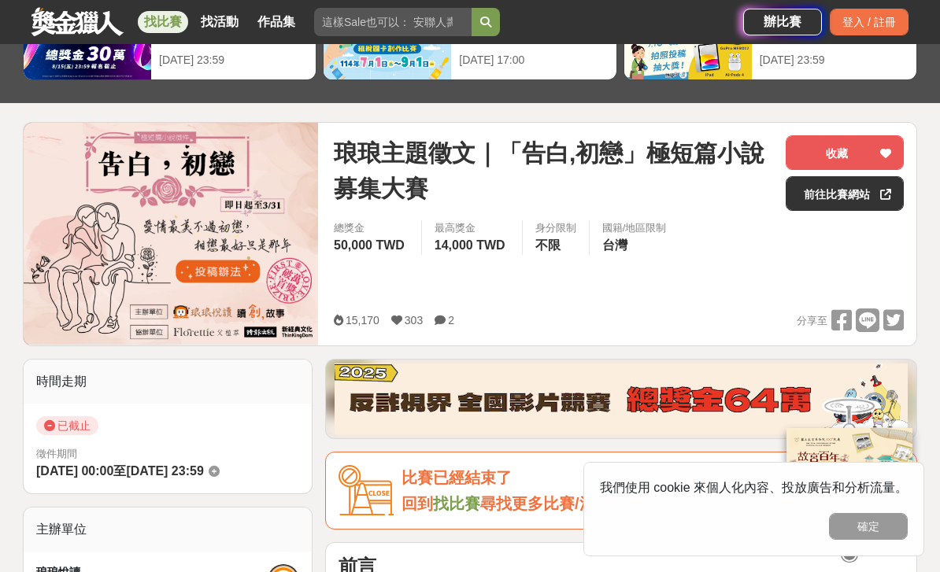
scroll to position [153, 0]
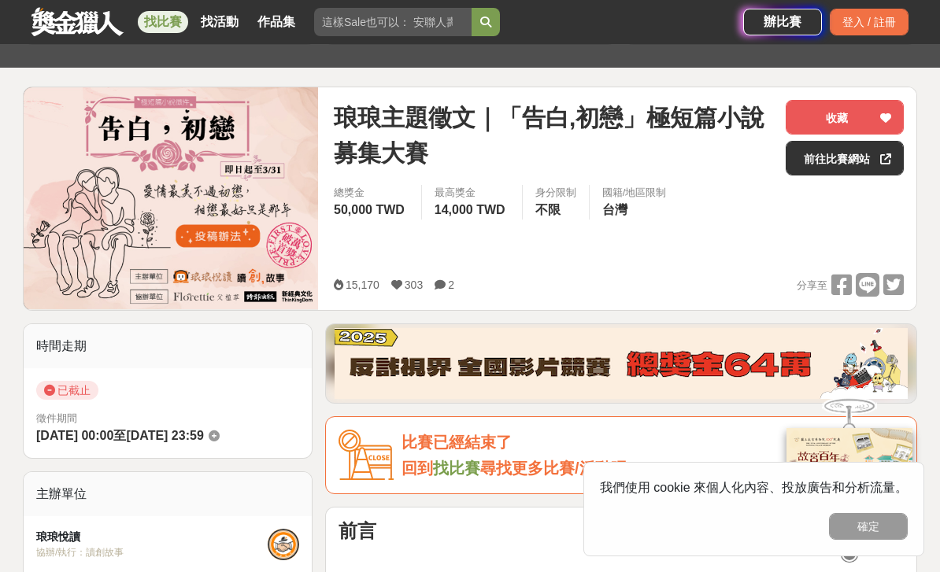
click at [91, 19] on link at bounding box center [77, 21] width 95 height 30
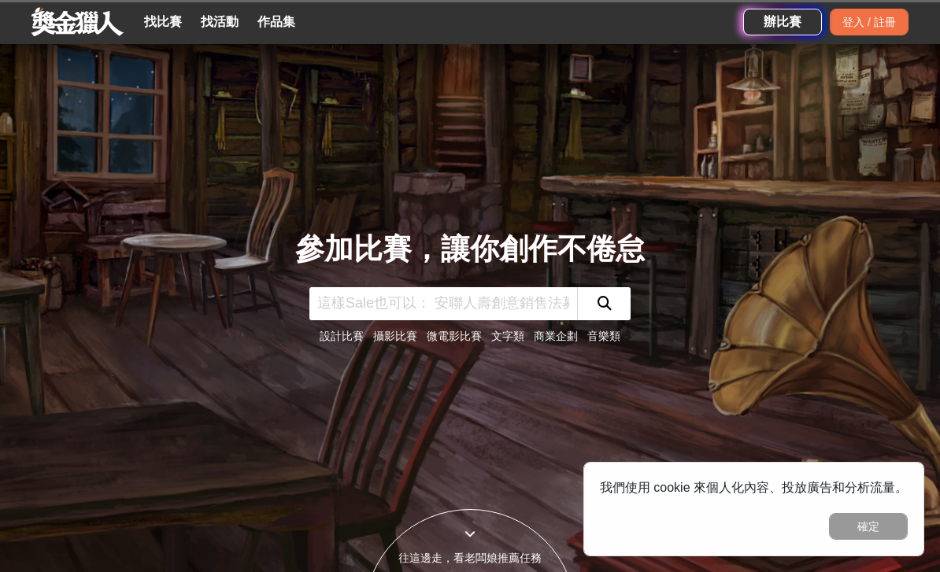
click at [167, 31] on link "找比賽" at bounding box center [163, 22] width 50 height 22
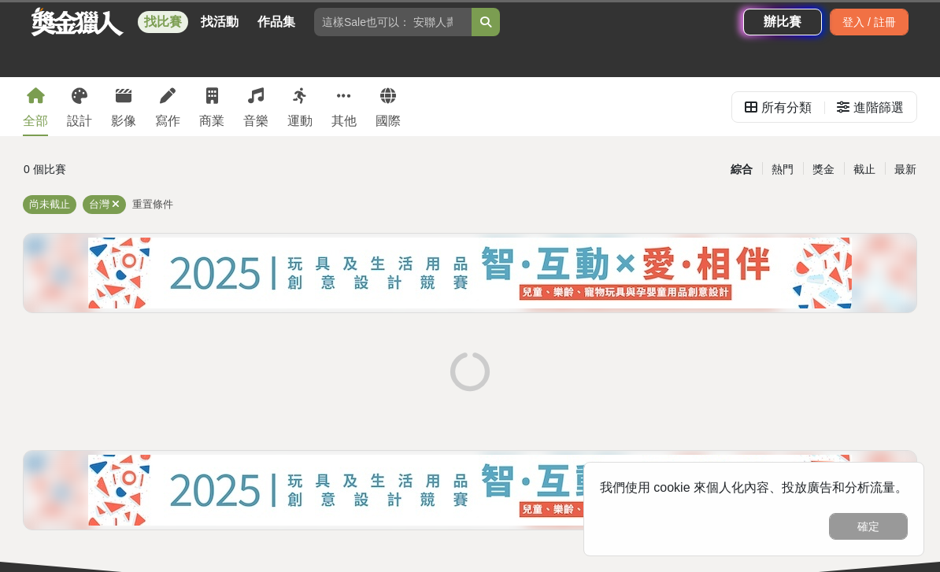
click at [192, 108] on div "全部 設計 影像 寫作 商業 音樂 運動 其他 國際" at bounding box center [211, 106] width 397 height 59
click at [175, 115] on div "寫作" at bounding box center [167, 121] width 25 height 19
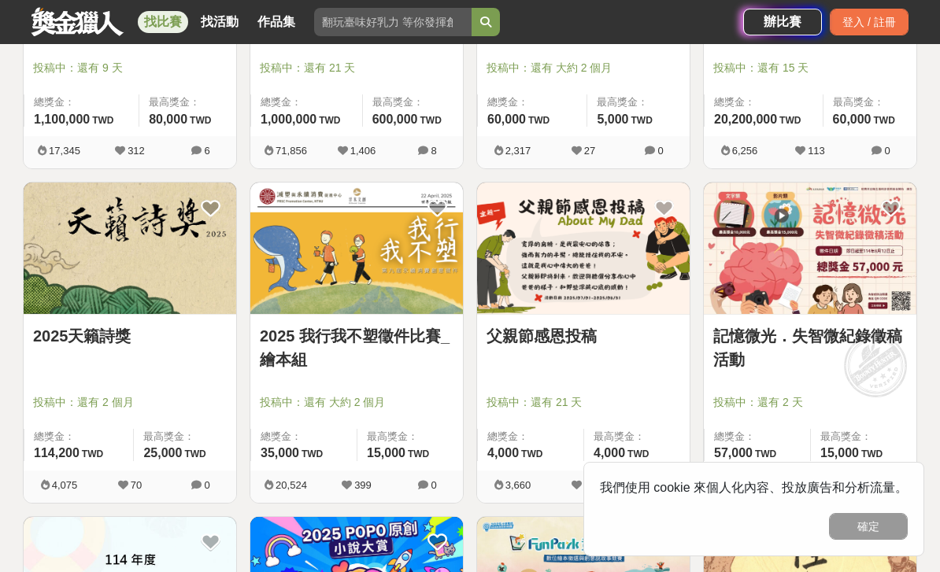
scroll to position [833, 0]
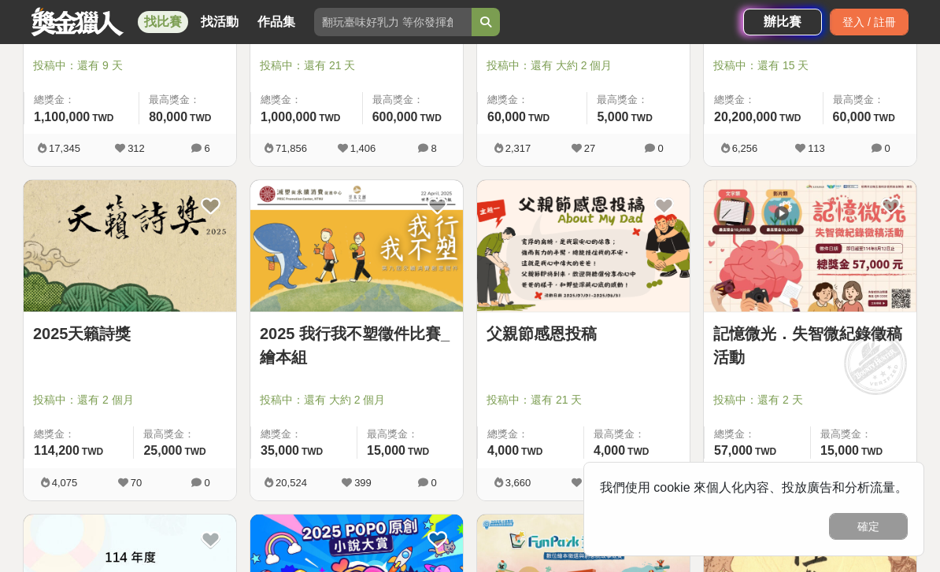
click at [819, 257] on img at bounding box center [810, 245] width 213 height 131
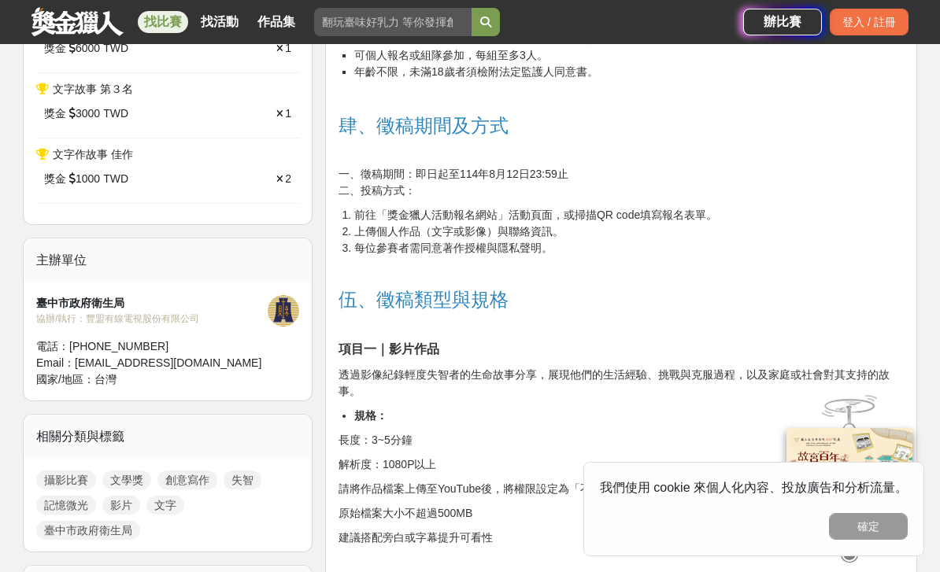
scroll to position [956, 0]
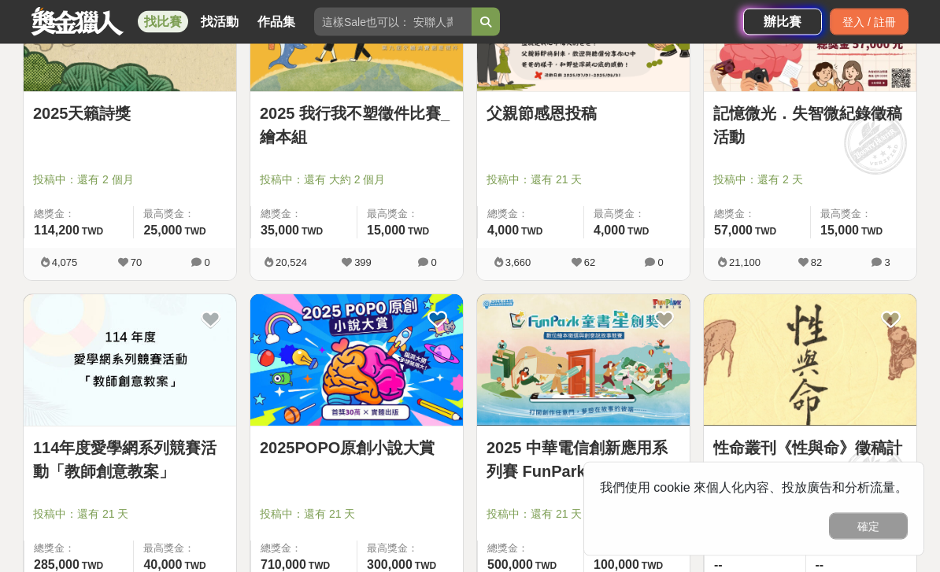
scroll to position [1053, 0]
click at [584, 164] on div at bounding box center [587, 157] width 203 height 19
click at [575, 111] on link "父親節感恩投稿" at bounding box center [583, 114] width 194 height 24
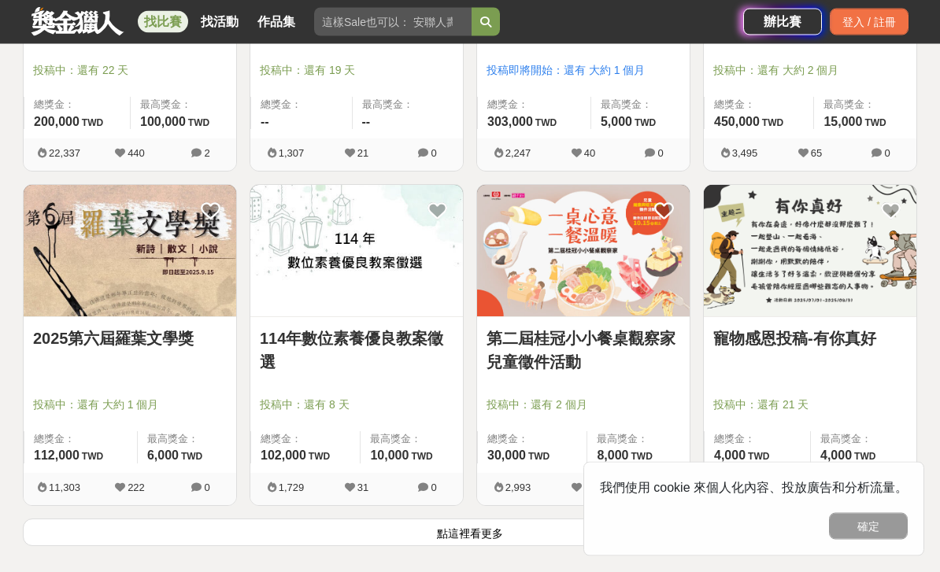
scroll to position [1831, 0]
click at [520, 538] on button "點這裡看更多" at bounding box center [470, 533] width 894 height 28
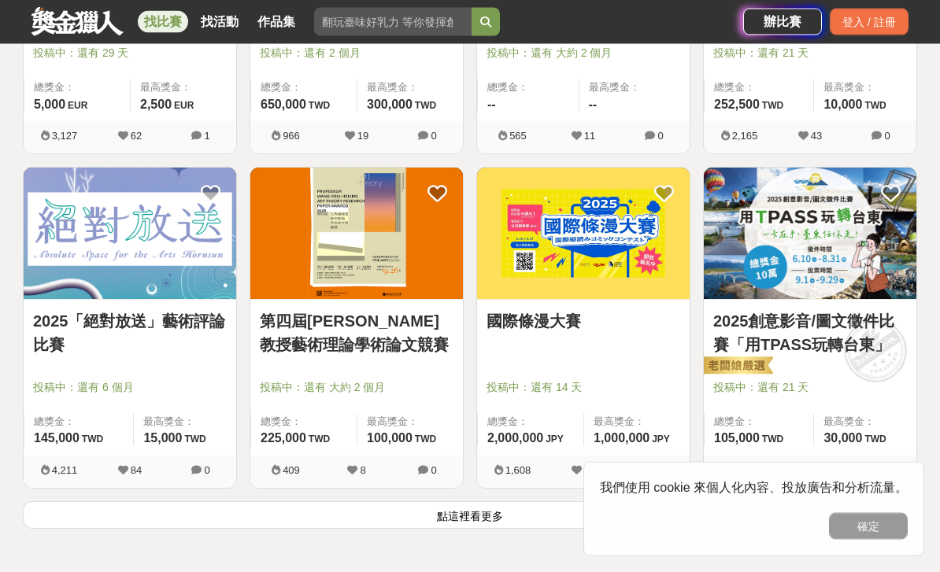
scroll to position [3896, 0]
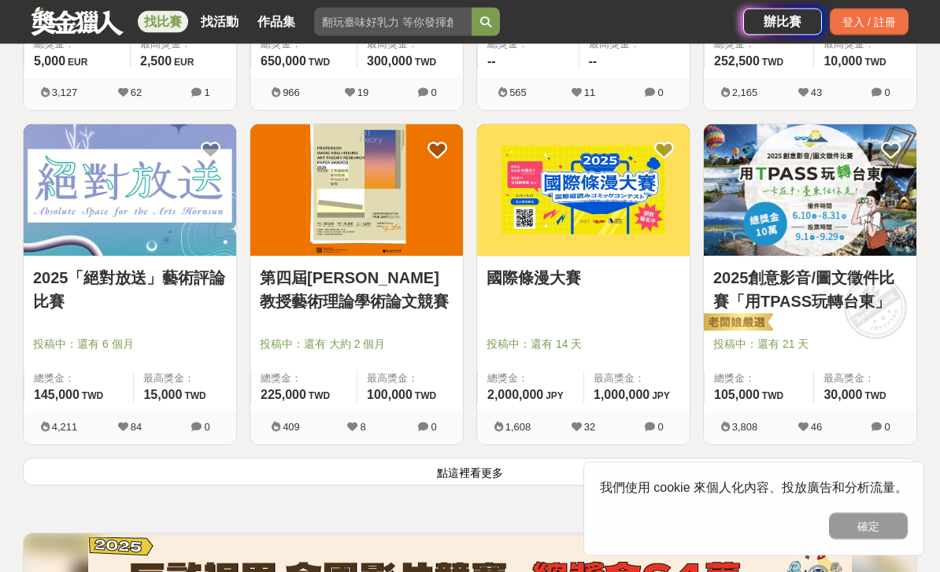
click at [501, 485] on button "點這裡看更多" at bounding box center [470, 473] width 894 height 28
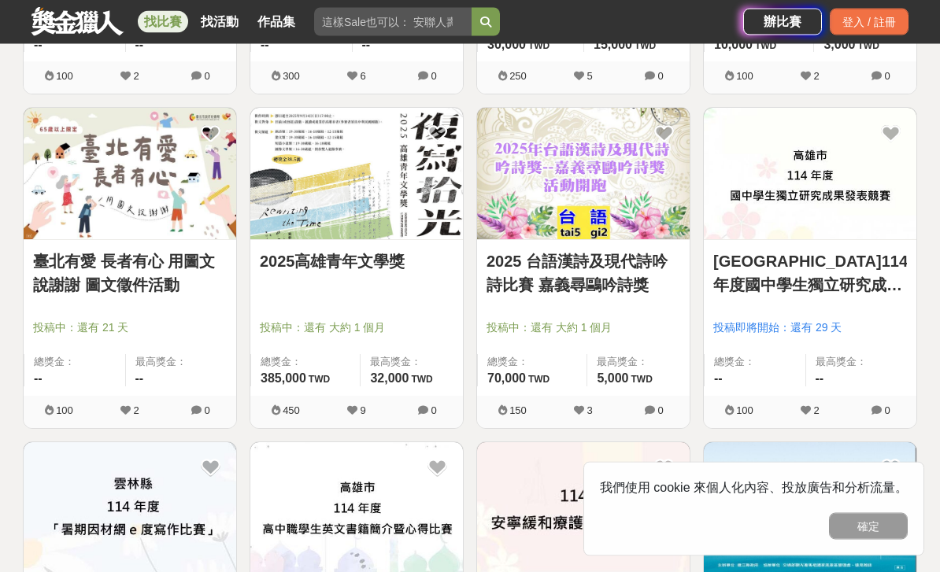
scroll to position [5596, 0]
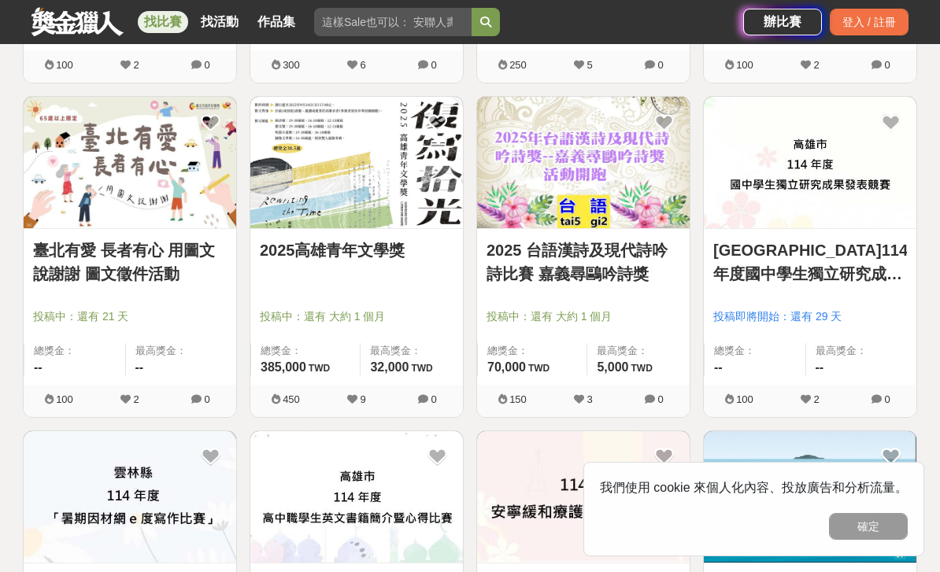
click at [827, 198] on img at bounding box center [810, 162] width 213 height 131
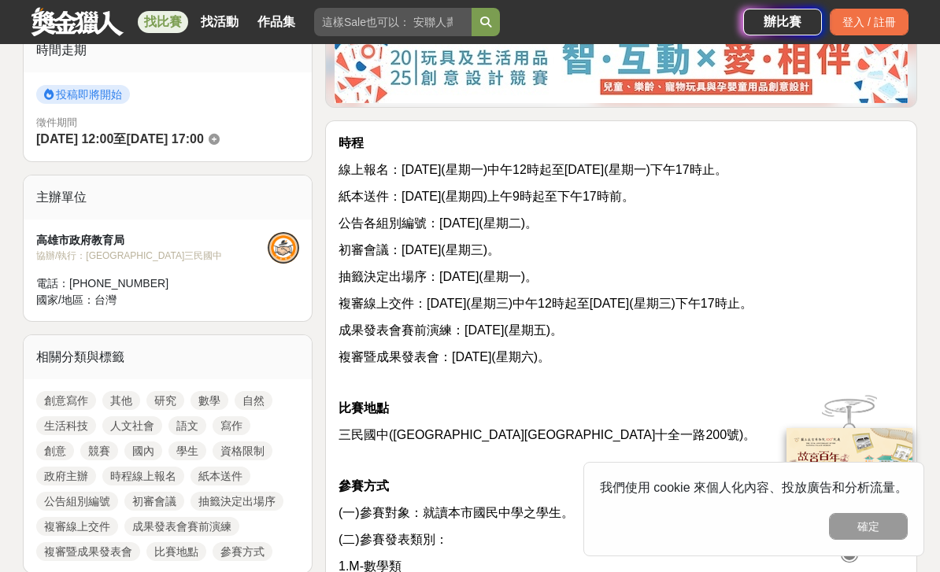
scroll to position [420, 0]
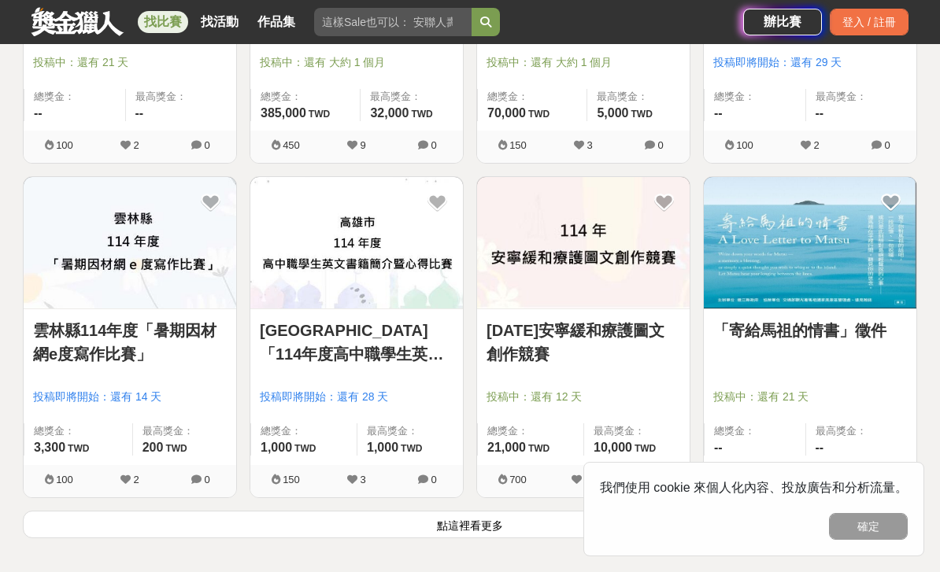
scroll to position [5854, 0]
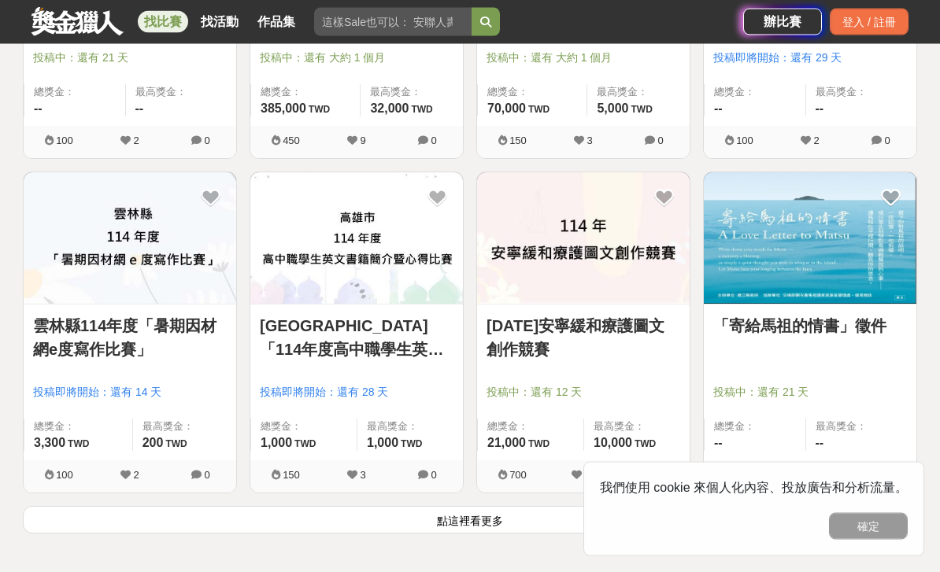
click at [286, 512] on button "點這裡看更多" at bounding box center [470, 521] width 894 height 28
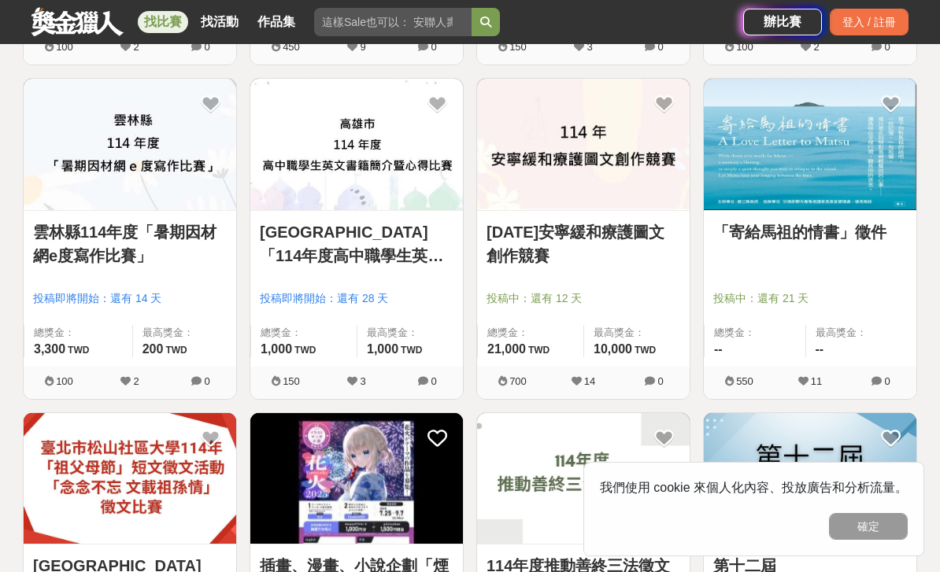
scroll to position [5956, 0]
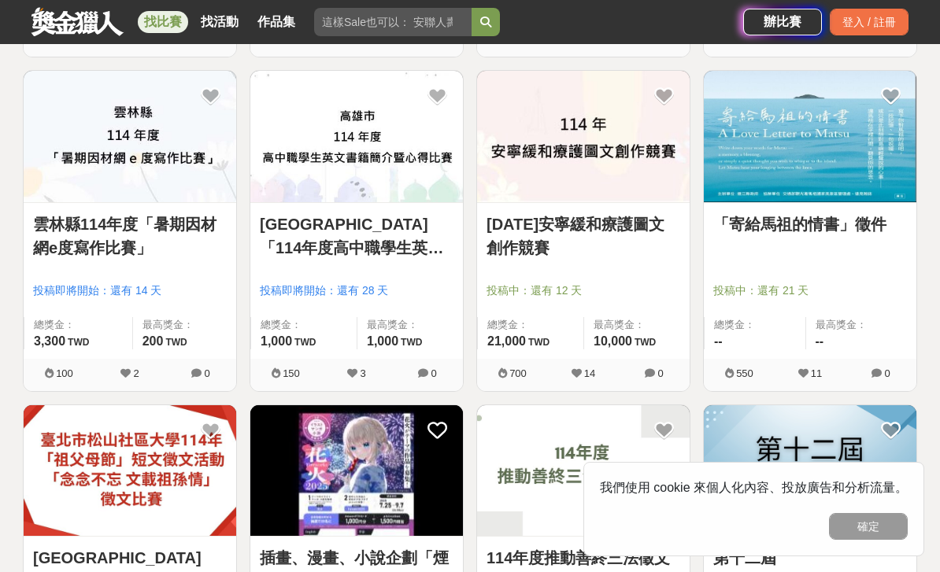
click at [808, 201] on img at bounding box center [810, 136] width 213 height 131
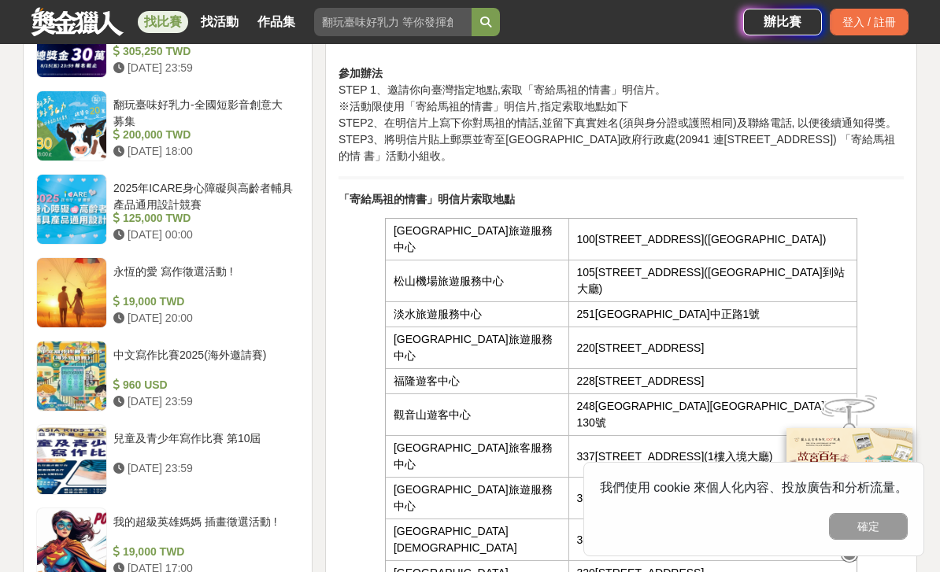
scroll to position [1248, 0]
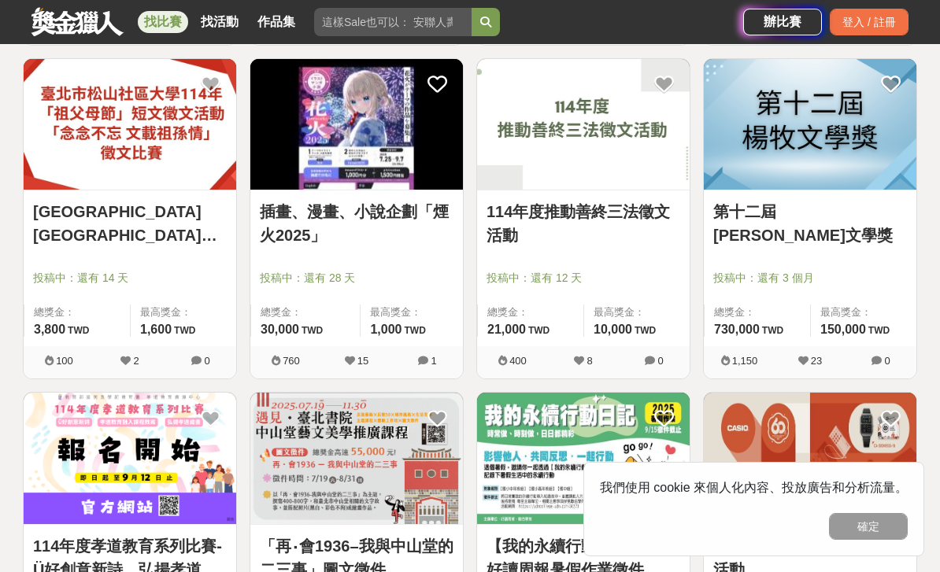
scroll to position [6306, 0]
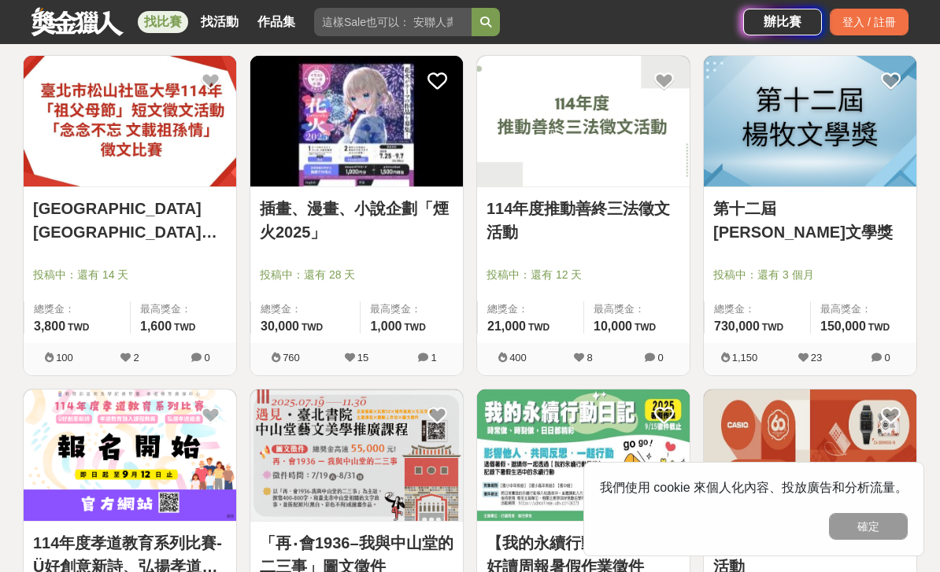
click at [433, 215] on link "插畫、漫畫、小說企劃「煙火2025」" at bounding box center [357, 220] width 194 height 47
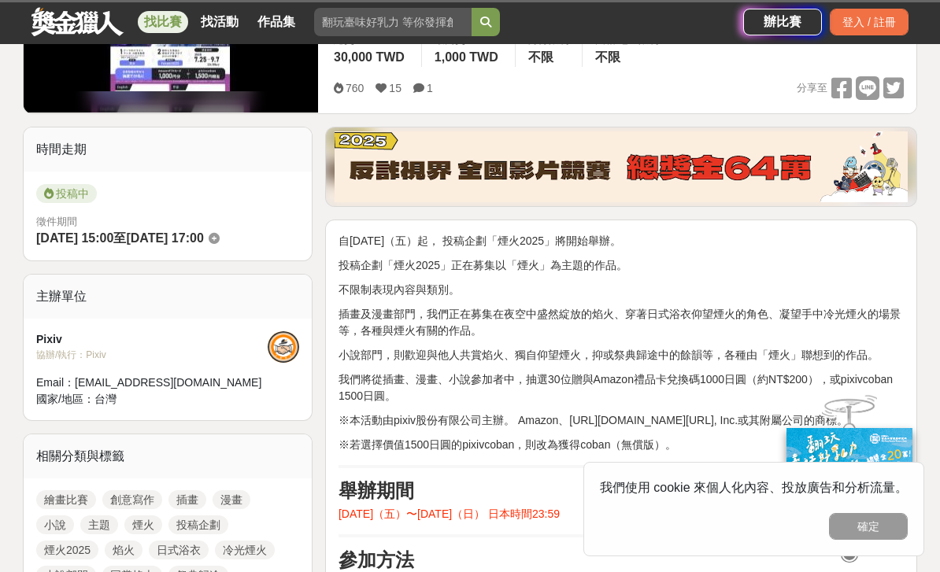
scroll to position [307, 0]
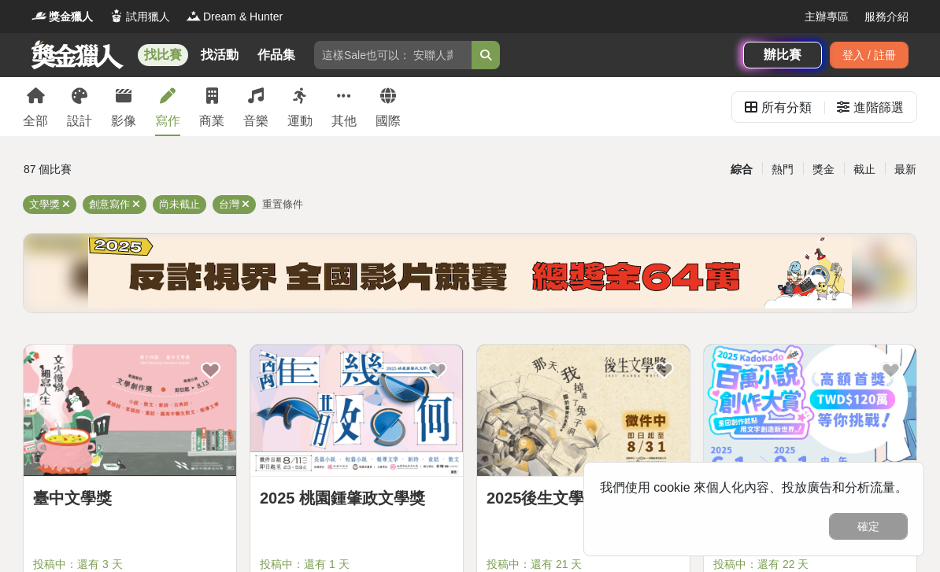
click at [77, 108] on link "設計" at bounding box center [79, 106] width 25 height 59
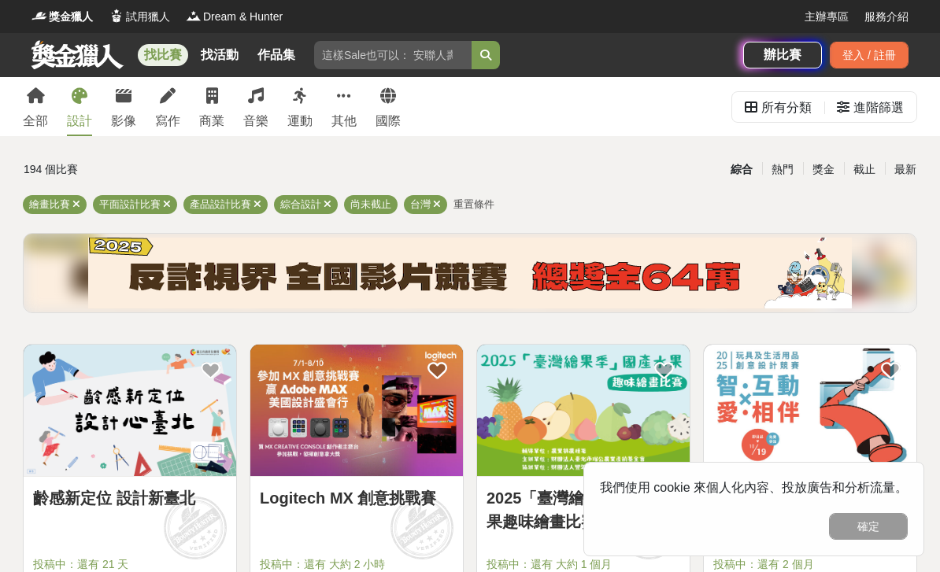
click at [344, 97] on icon at bounding box center [344, 96] width 14 height 16
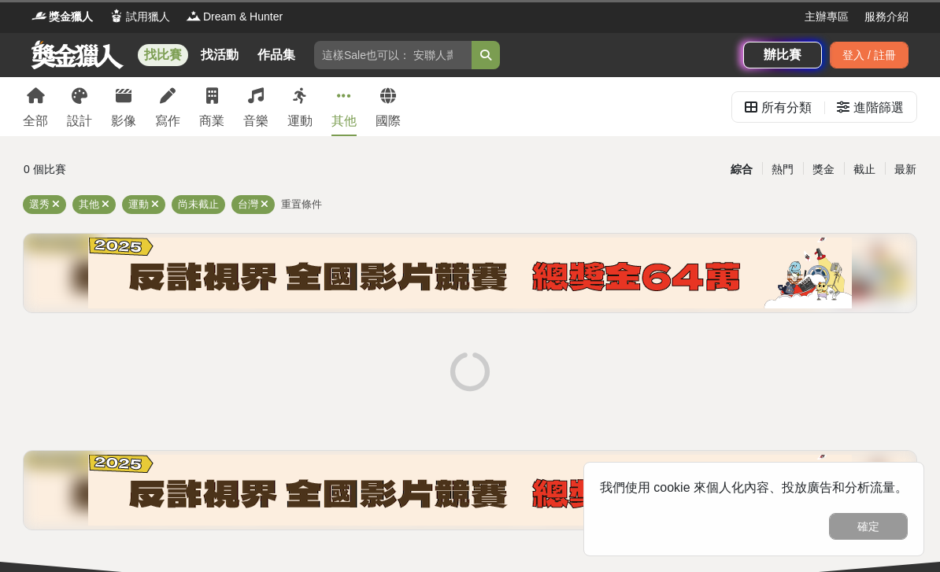
click at [120, 98] on icon at bounding box center [124, 96] width 16 height 16
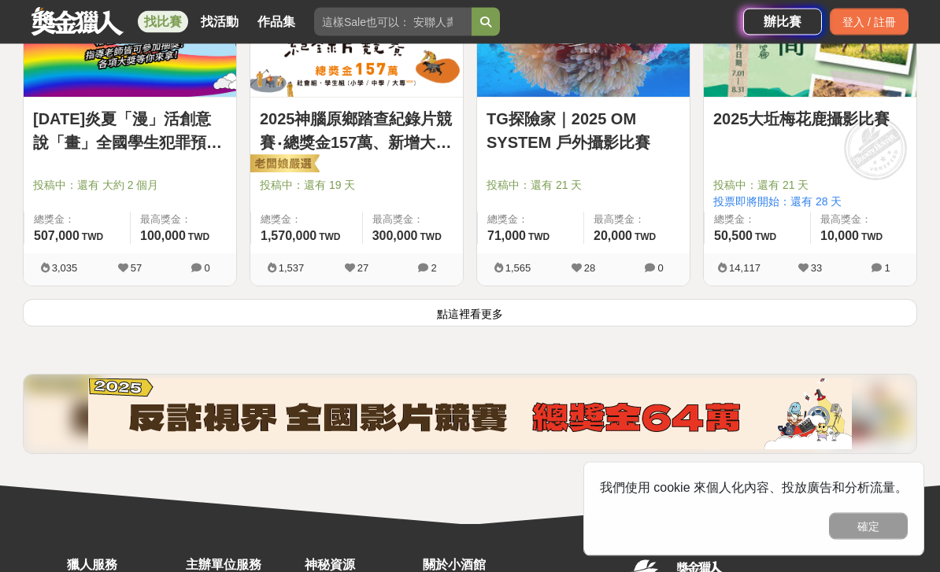
scroll to position [2059, 0]
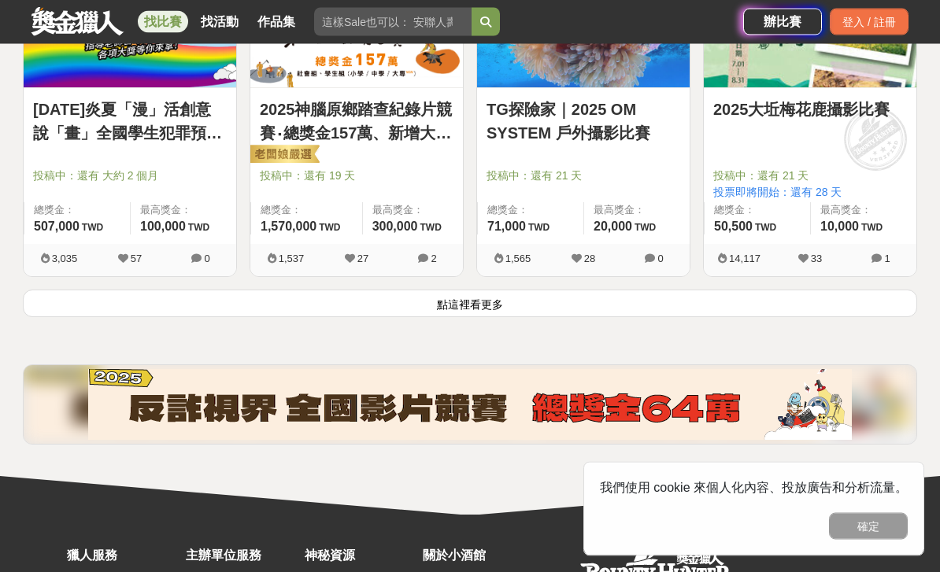
click at [797, 301] on button "點這裡看更多" at bounding box center [470, 304] width 894 height 28
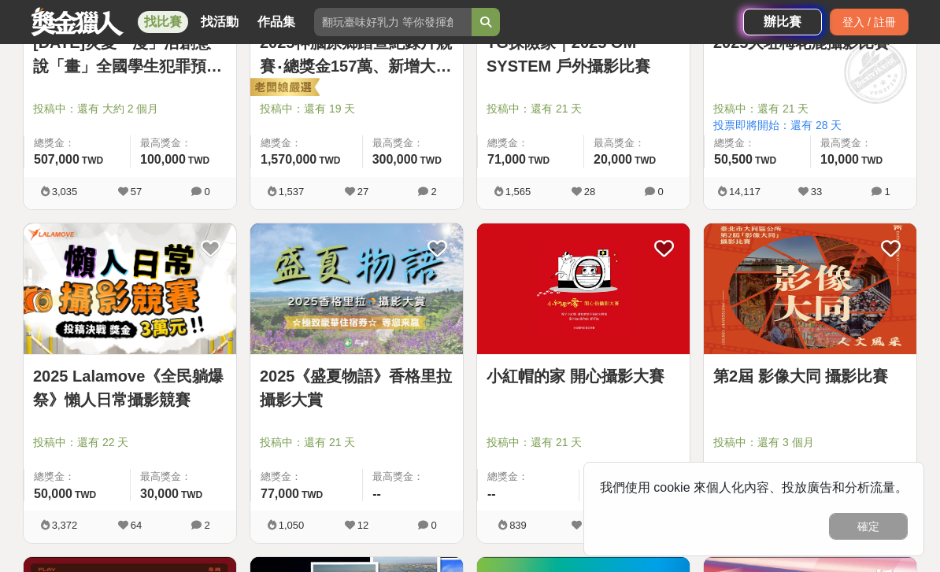
scroll to position [2138, 0]
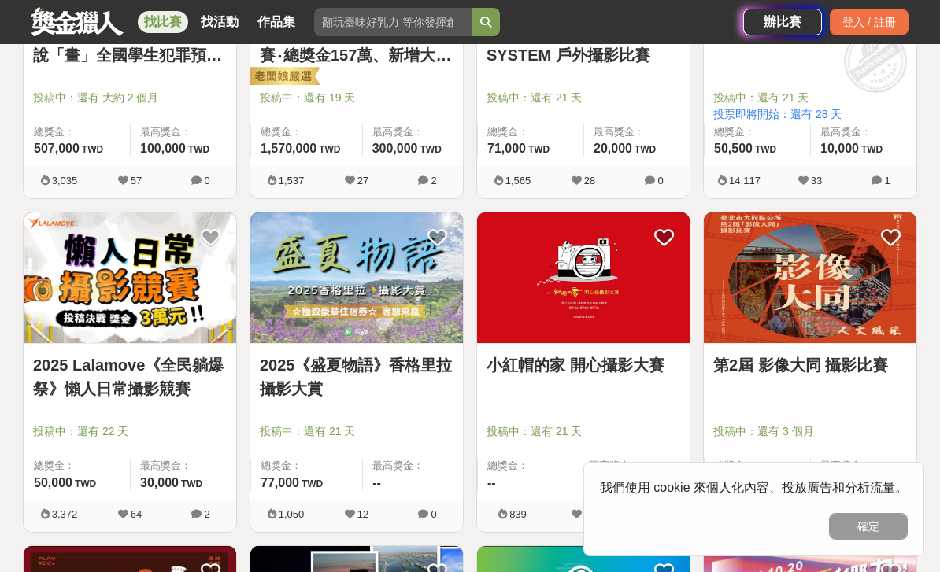
click at [421, 317] on img at bounding box center [356, 278] width 213 height 131
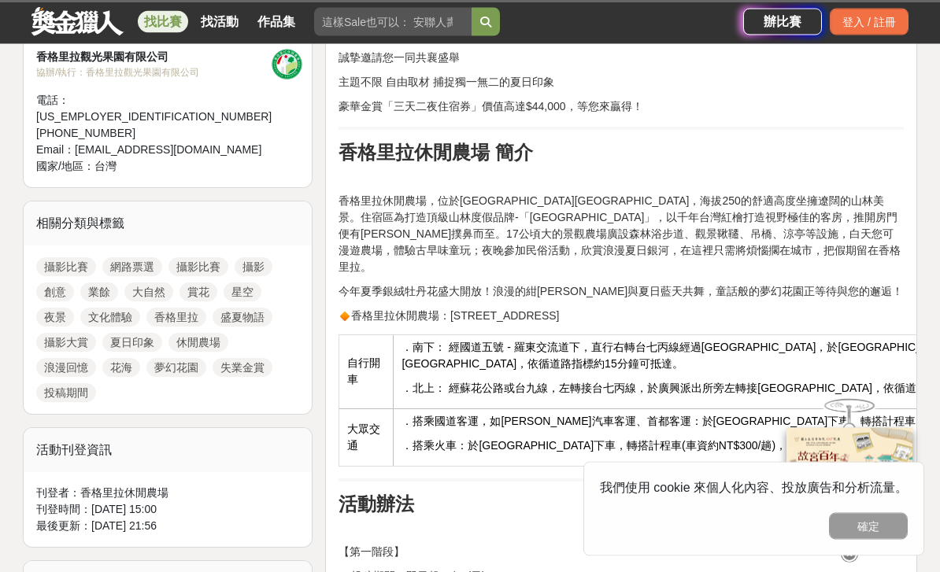
scroll to position [640, 0]
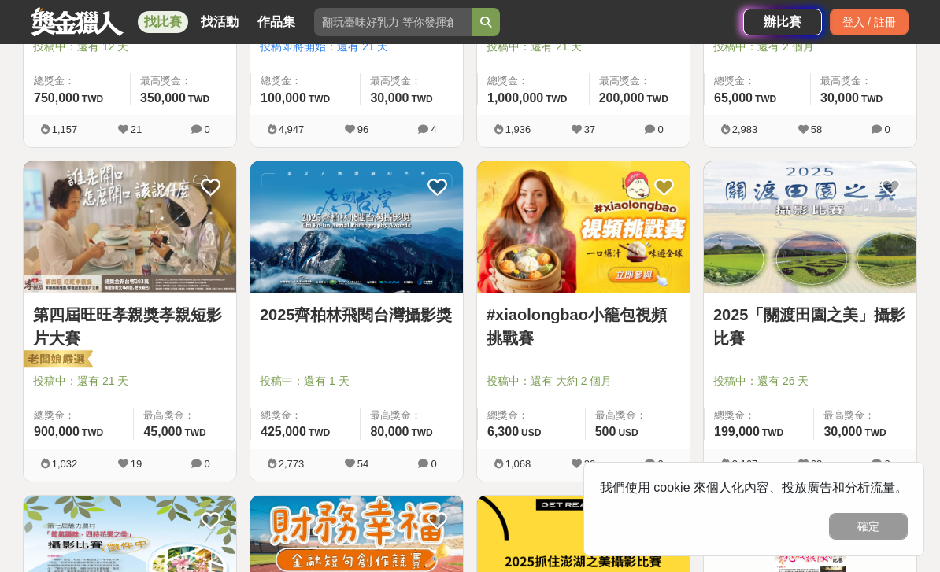
scroll to position [2858, 0]
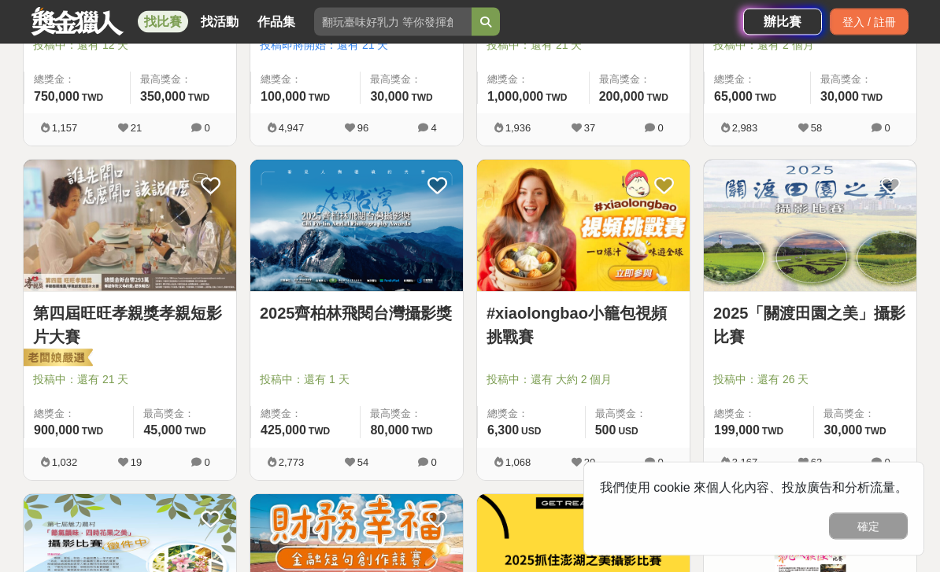
click at [627, 258] on img at bounding box center [583, 226] width 213 height 131
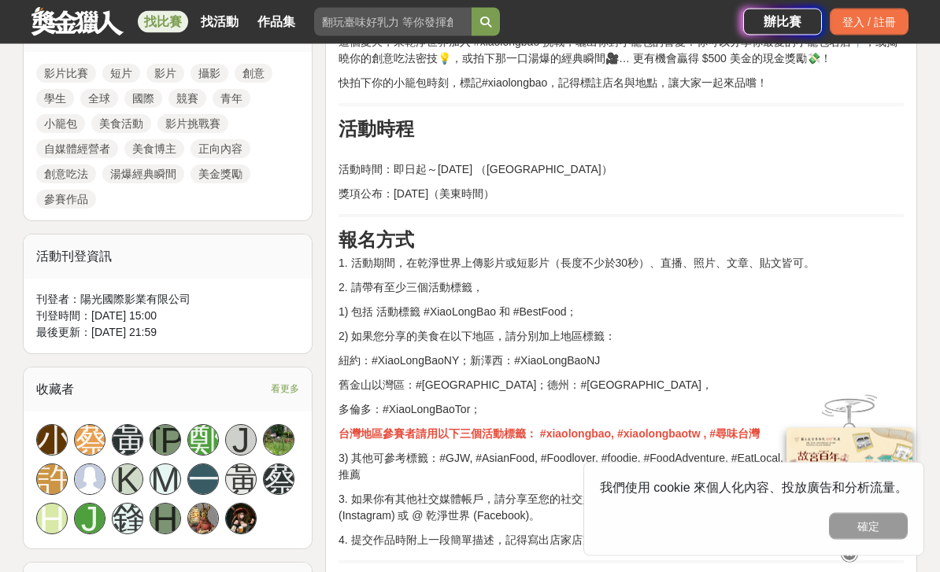
scroll to position [711, 0]
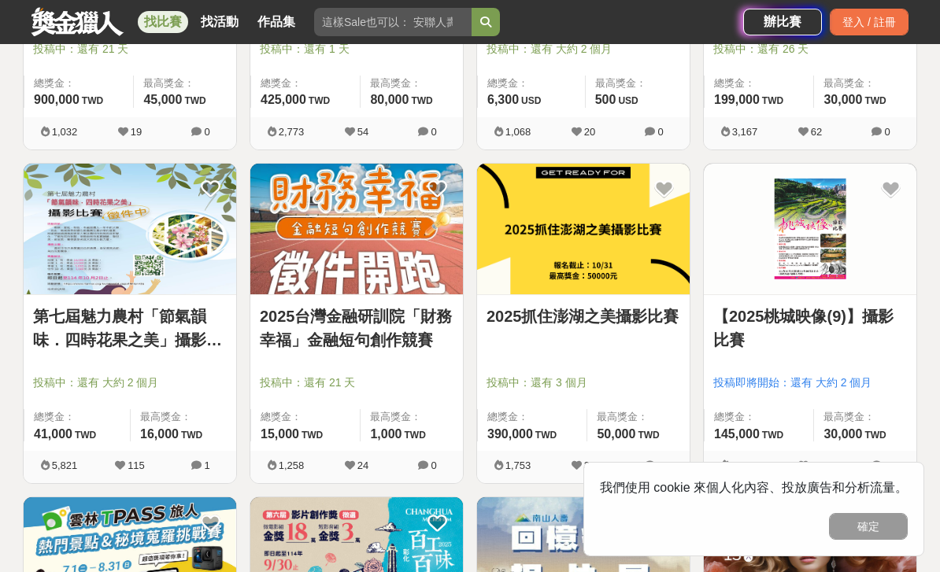
scroll to position [3181, 0]
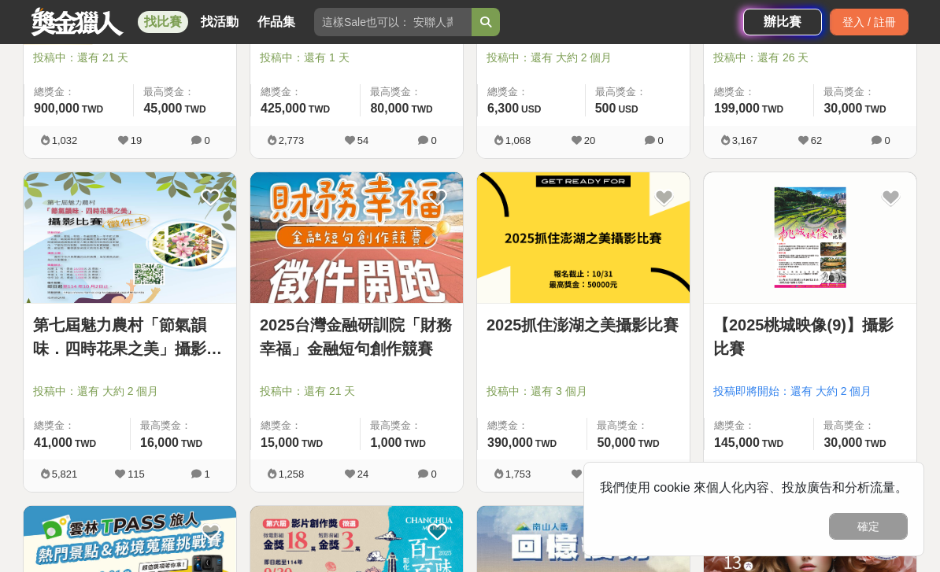
click at [619, 275] on img at bounding box center [583, 237] width 213 height 131
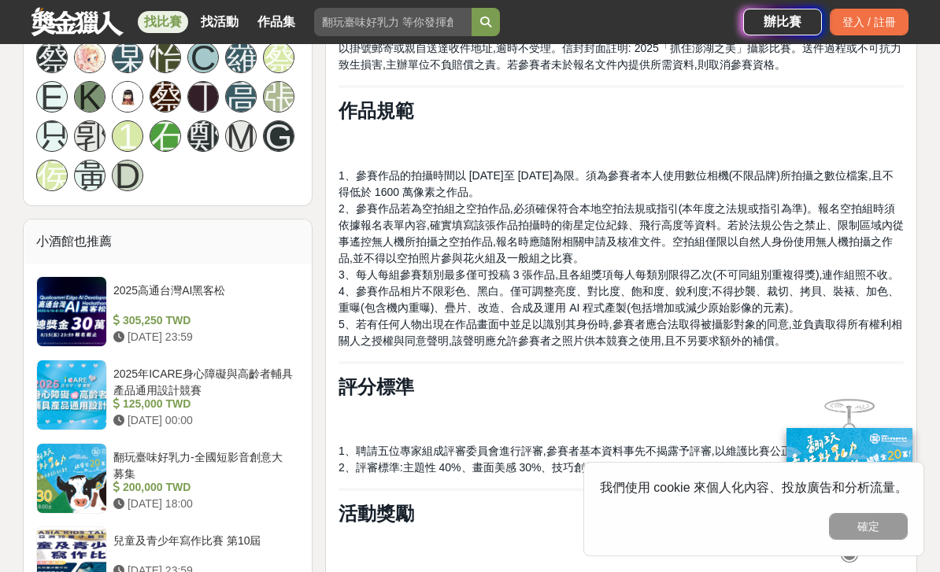
scroll to position [1023, 0]
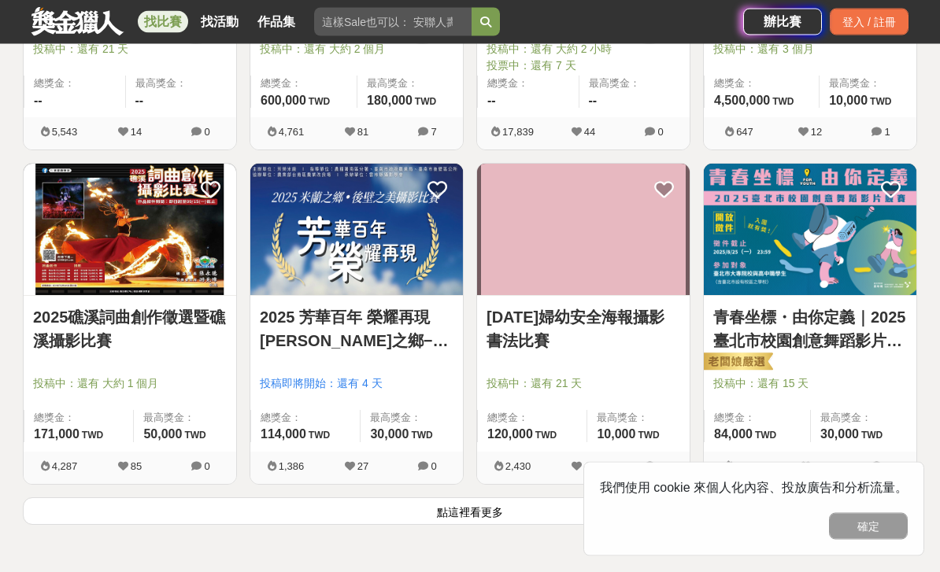
scroll to position [3870, 0]
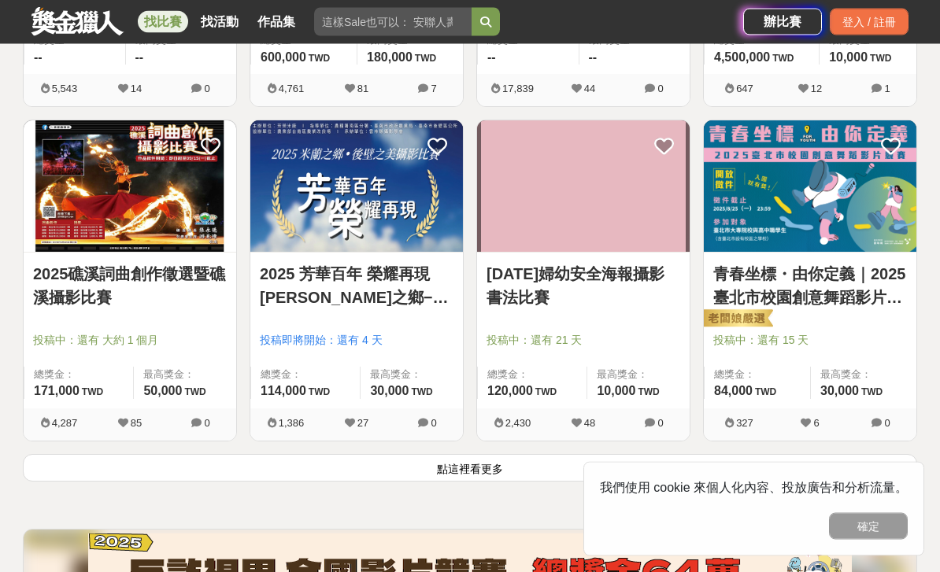
click at [826, 468] on button "點這裡看更多" at bounding box center [470, 469] width 894 height 28
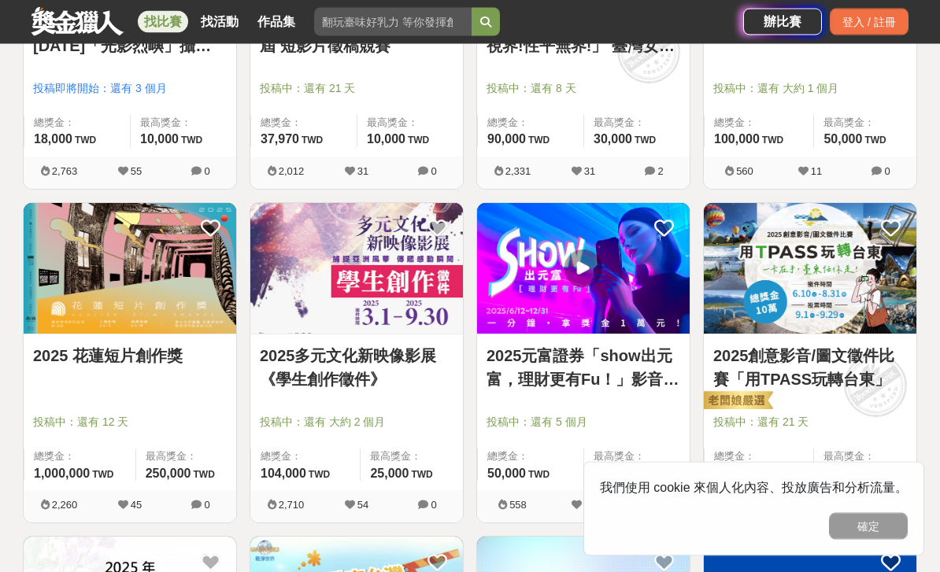
scroll to position [5156, 0]
click at [335, 346] on link "2025多元文化新映像影展《學生創作徵件》" at bounding box center [357, 367] width 194 height 47
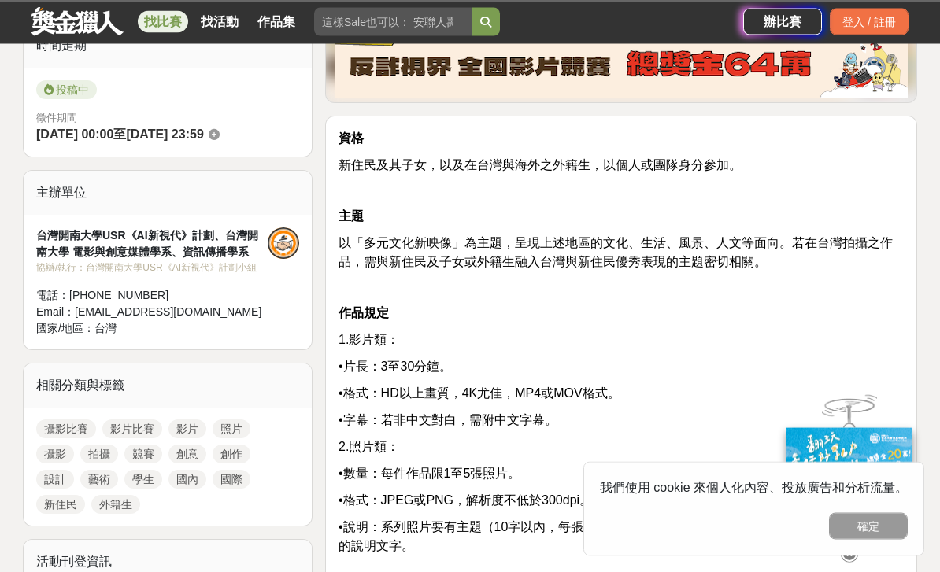
scroll to position [428, 0]
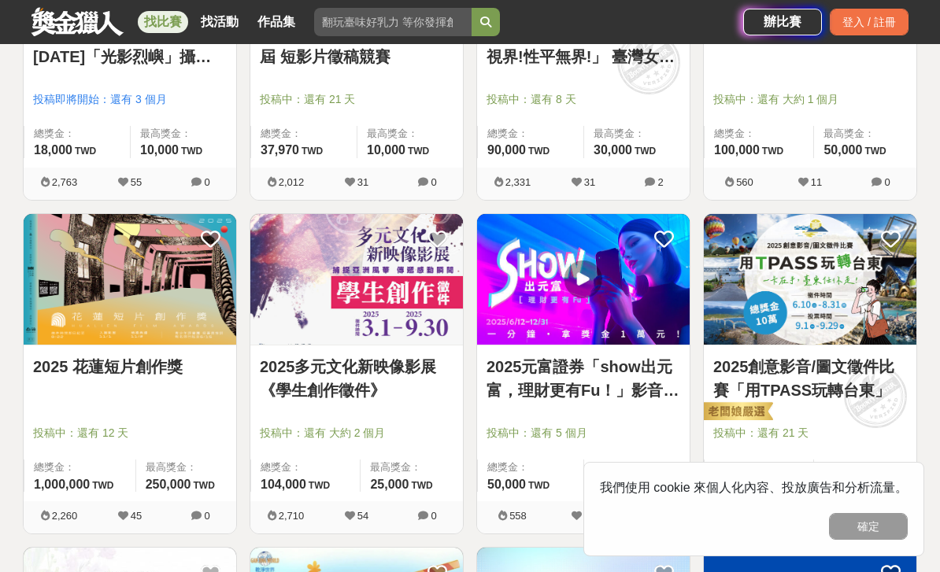
scroll to position [5144, 0]
